Goal: Task Accomplishment & Management: Manage account settings

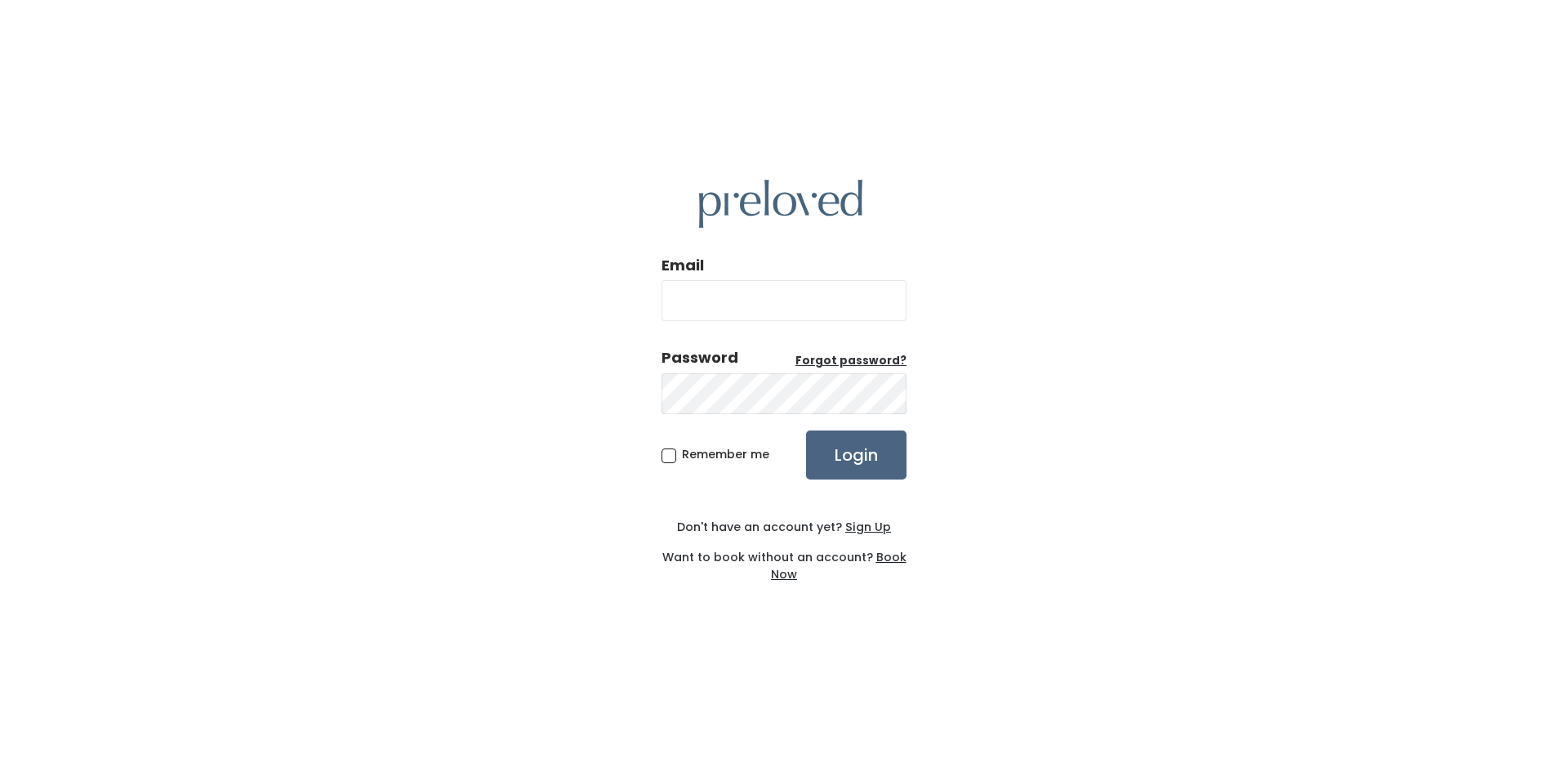
type input "[EMAIL_ADDRESS][DOMAIN_NAME]"
click at [867, 448] on input "Login" at bounding box center [856, 455] width 101 height 49
